Goal: Task Accomplishment & Management: Use online tool/utility

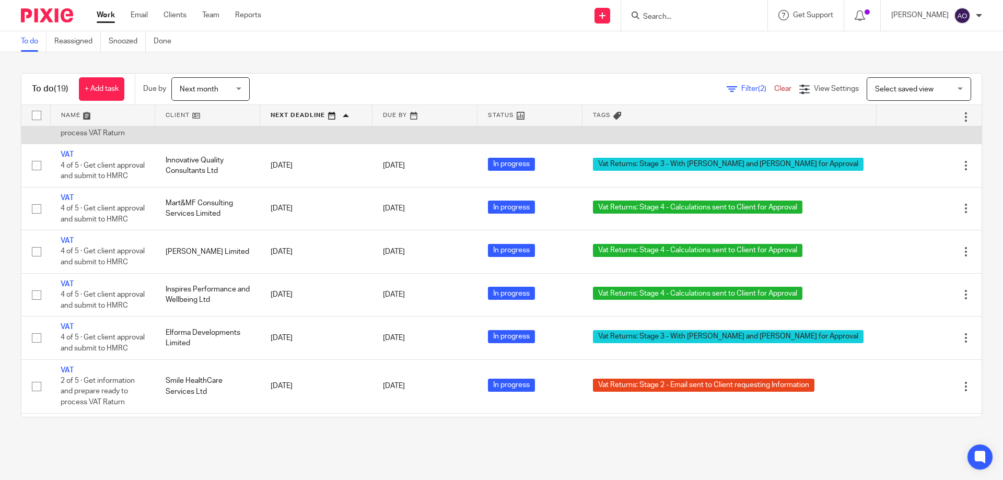
scroll to position [137, 0]
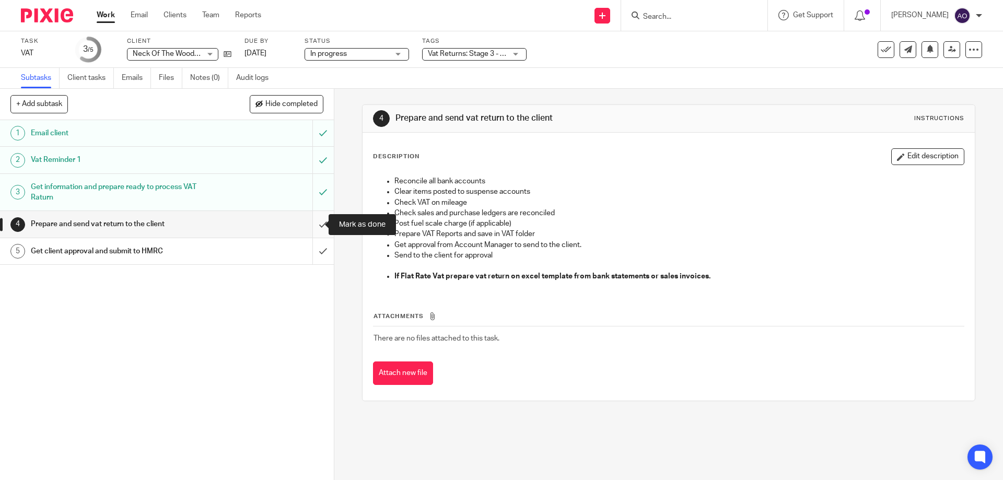
click at [313, 221] on input "submit" at bounding box center [167, 224] width 334 height 26
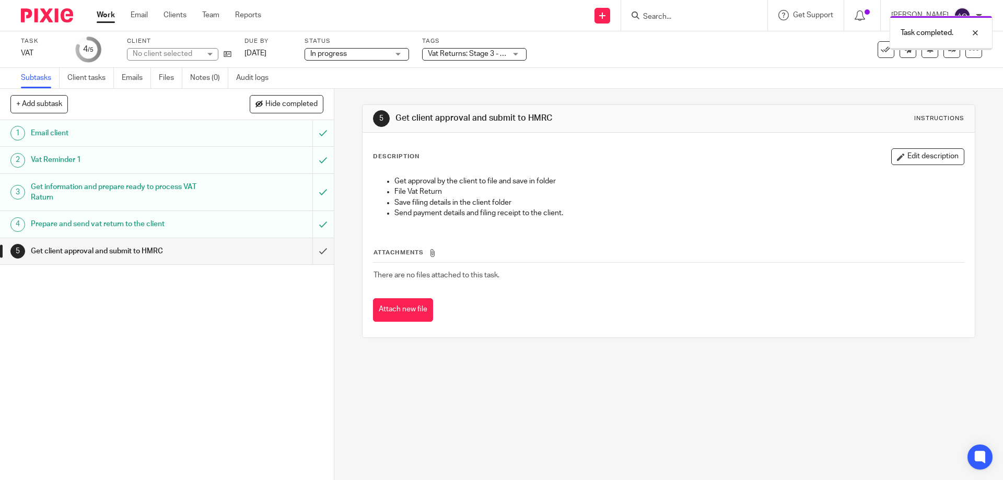
click at [514, 52] on div "Vat Returns: Stage 3 - With [PERSON_NAME] and [PERSON_NAME] for Approval" at bounding box center [474, 54] width 104 height 13
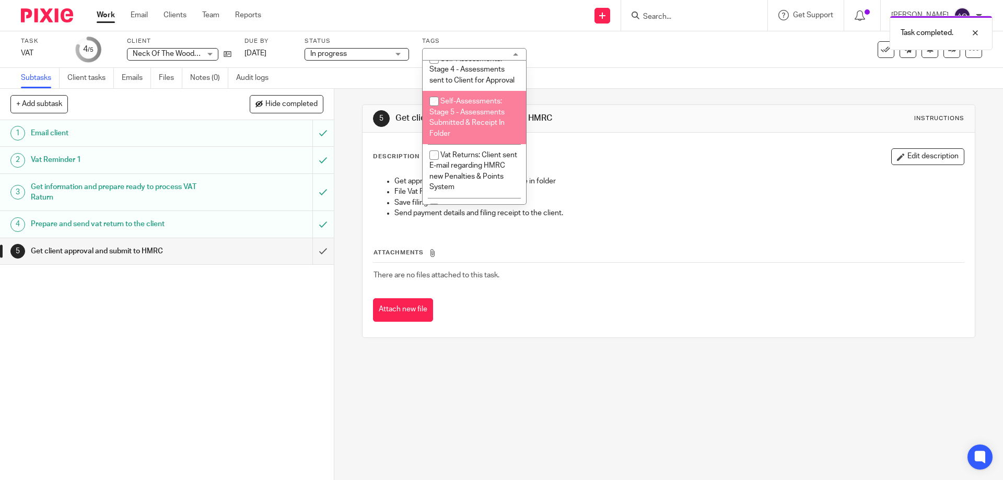
scroll to position [679, 0]
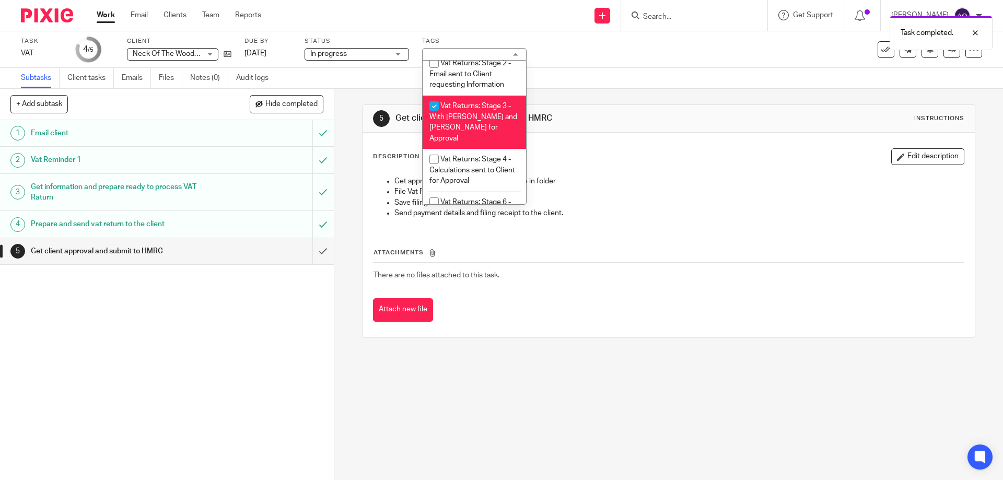
click at [429, 101] on input "checkbox" at bounding box center [434, 106] width 20 height 20
checkbox input "false"
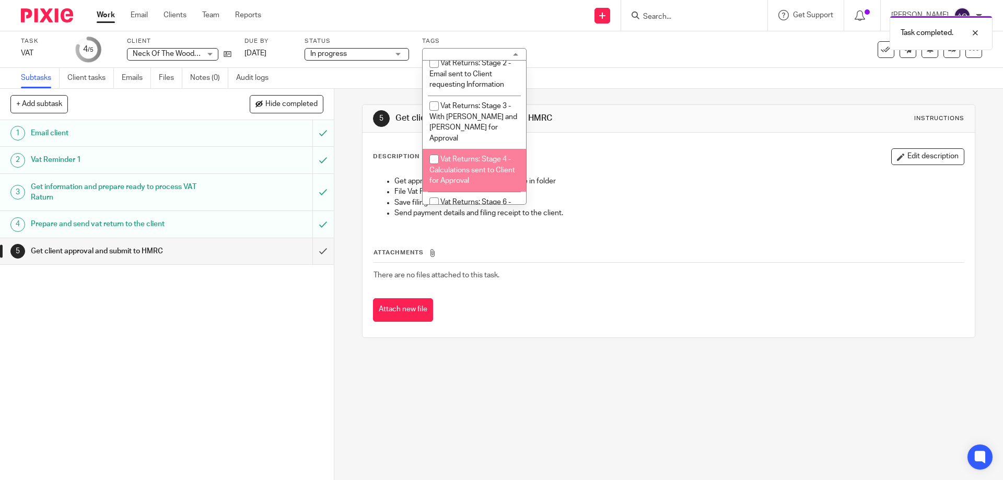
click at [431, 149] on input "checkbox" at bounding box center [434, 159] width 20 height 20
checkbox input "true"
click at [261, 349] on div "1 Email client 2 Vat Reminder 1 3 Get information and prepare ready to process …" at bounding box center [167, 300] width 334 height 360
